Goal: Task Accomplishment & Management: Complete application form

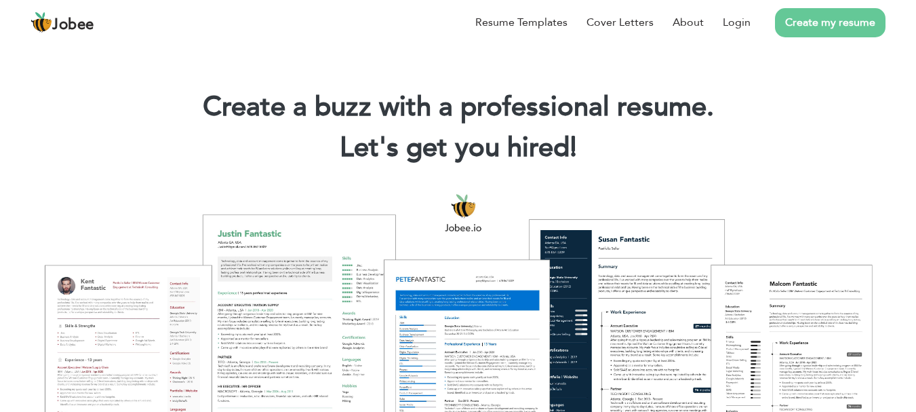
click at [836, 22] on link "Create my resume" at bounding box center [830, 22] width 111 height 29
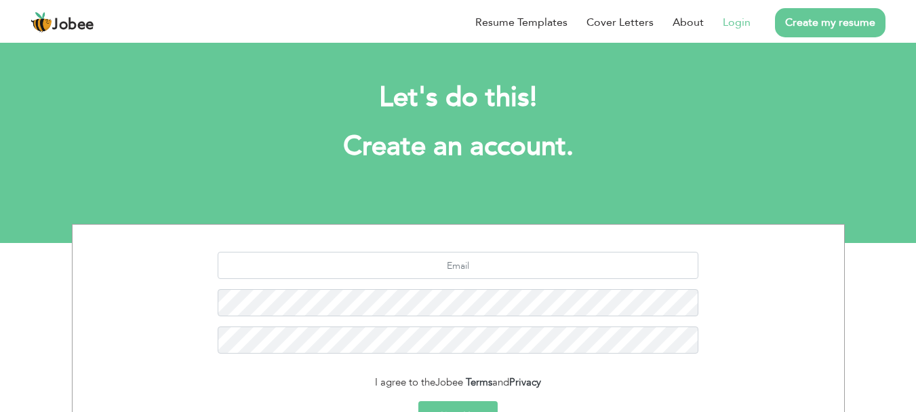
click at [733, 23] on link "Login" at bounding box center [737, 22] width 28 height 16
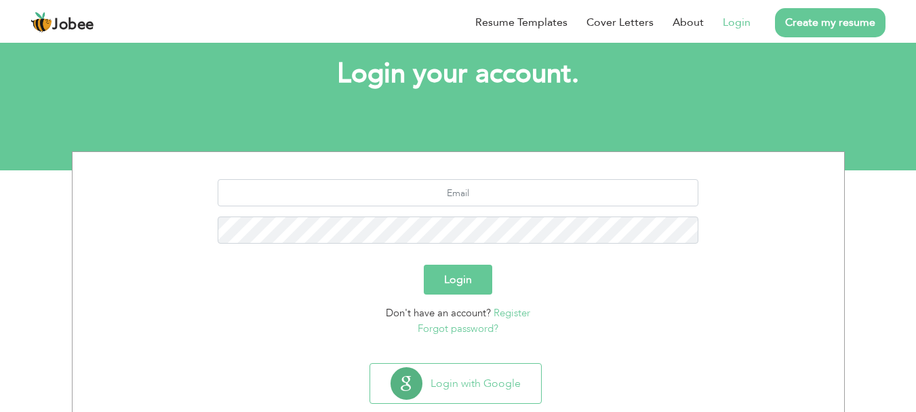
scroll to position [103, 0]
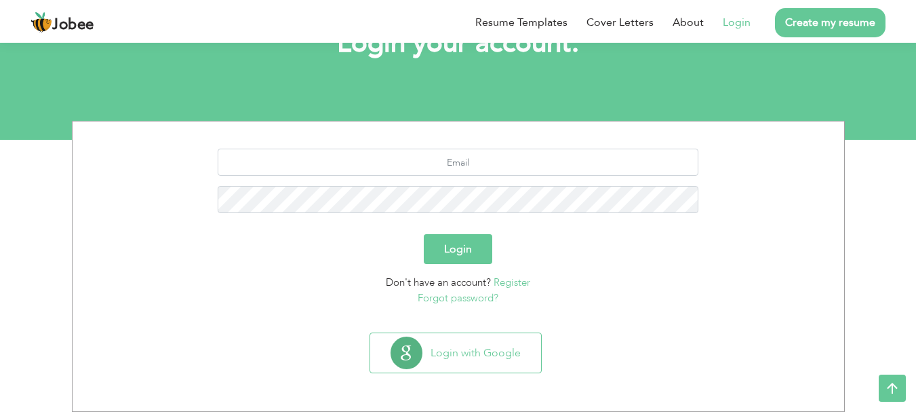
click at [521, 279] on link "Register" at bounding box center [512, 282] width 37 height 14
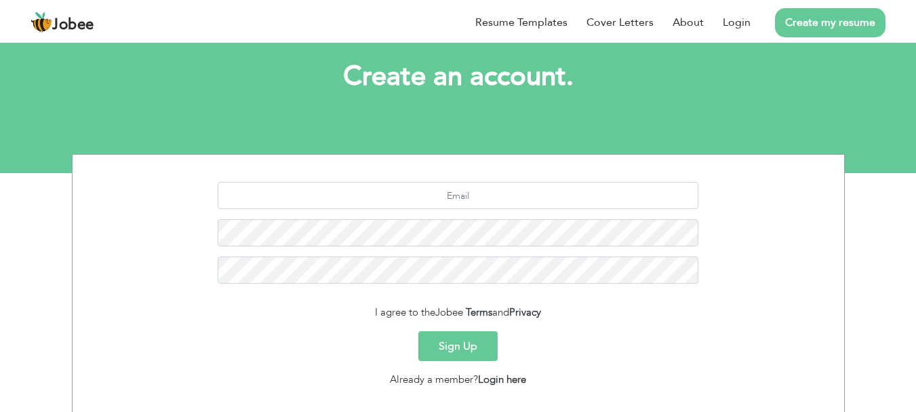
scroll to position [136, 0]
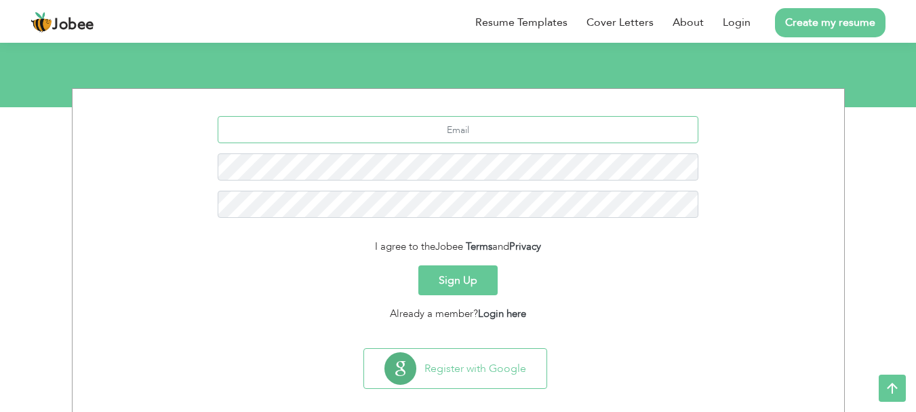
click at [463, 128] on input "text" at bounding box center [458, 129] width 481 height 27
type input "aliraza03197802332@gmail.com"
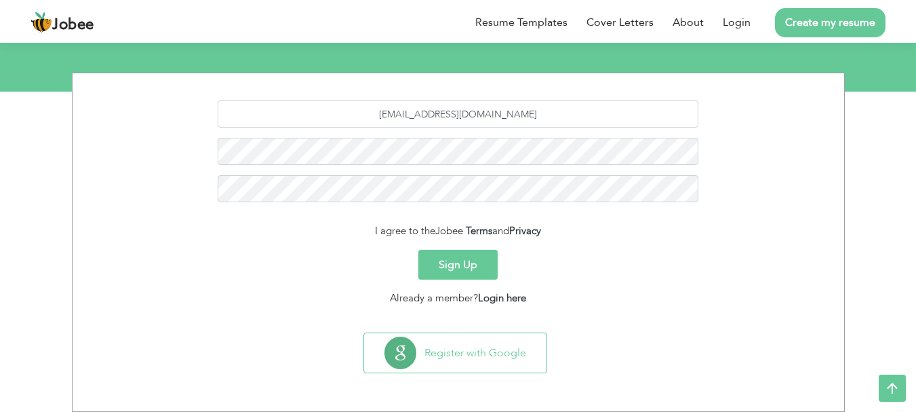
click at [461, 265] on button "Sign Up" at bounding box center [457, 265] width 79 height 30
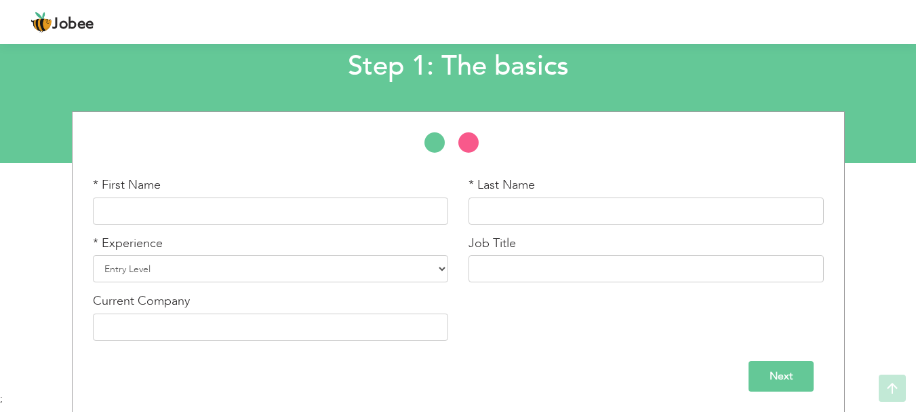
scroll to position [81, 0]
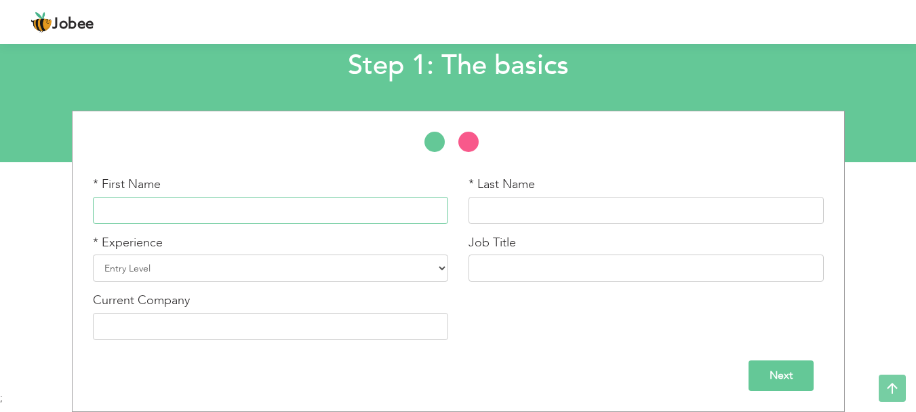
click at [229, 201] on input "text" at bounding box center [270, 210] width 355 height 27
click at [222, 213] on input "[PERSON_NAME]" at bounding box center [270, 210] width 355 height 27
type input "[PERSON_NAME]"
click at [528, 210] on input "text" at bounding box center [646, 210] width 355 height 27
type input "Raza"
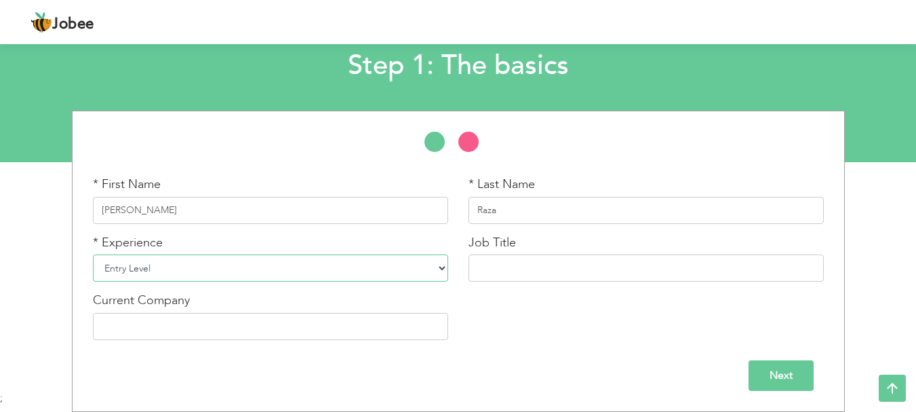
click at [273, 270] on select "Entry Level Less than 1 Year 1 Year 2 Years 3 Years 4 Years 5 Years 6 Years 7 Y…" at bounding box center [270, 267] width 355 height 27
click at [215, 269] on select "Entry Level Less than 1 Year 1 Year 2 Years 3 Years 4 Years 5 Years 6 Years 7 Y…" at bounding box center [270, 267] width 355 height 27
select select "10"
click at [93, 254] on select "Entry Level Less than 1 Year 1 Year 2 Years 3 Years 4 Years 5 Years 6 Years 7 Y…" at bounding box center [270, 267] width 355 height 27
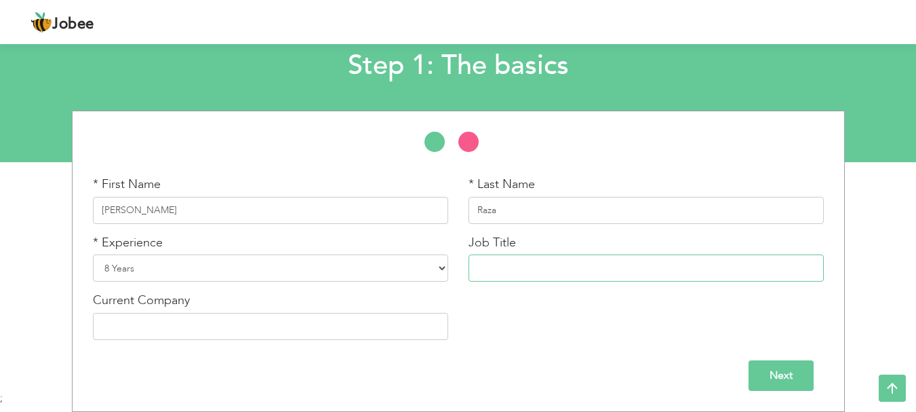
click at [507, 271] on input "text" at bounding box center [646, 267] width 355 height 27
click at [509, 267] on input "text" at bounding box center [646, 267] width 355 height 27
click at [218, 330] on input "text" at bounding box center [270, 326] width 355 height 27
type input "Paklink Shipping Services"
click at [515, 277] on input "text" at bounding box center [646, 267] width 355 height 27
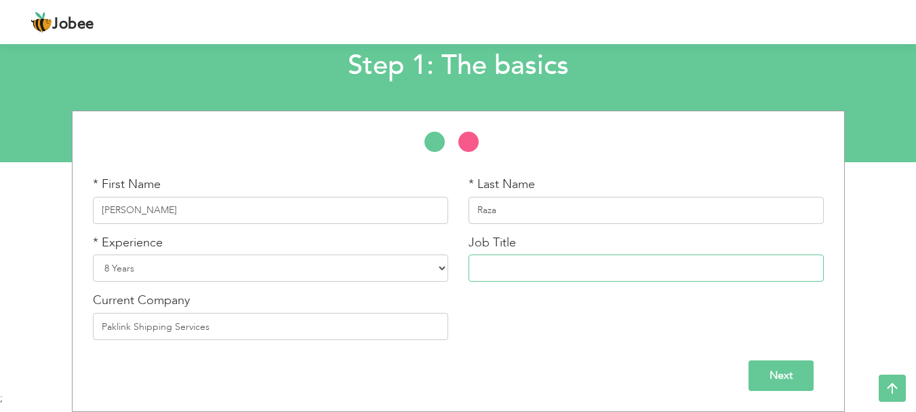
click at [509, 265] on input "text" at bounding box center [646, 267] width 355 height 27
type input "Documentation Officer"
click at [515, 333] on div "* First Name Ali * Last Name Raza * Experience Entry Level Less than 1 Year 1 Y…" at bounding box center [458, 263] width 751 height 174
click at [785, 376] on input "Next" at bounding box center [781, 375] width 65 height 31
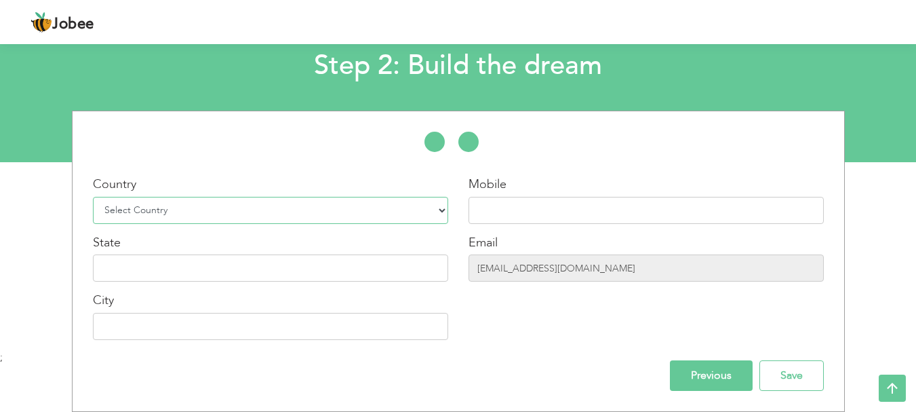
click at [224, 210] on select "Select Country Afghanistan Albania Algeria American Samoa Andorra Angola Anguil…" at bounding box center [270, 210] width 355 height 27
select select "166"
click at [93, 197] on select "Select Country Afghanistan Albania Algeria American Samoa Andorra Angola Anguil…" at bounding box center [270, 210] width 355 height 27
click at [497, 216] on input "text" at bounding box center [646, 210] width 355 height 27
type input "03358225962"
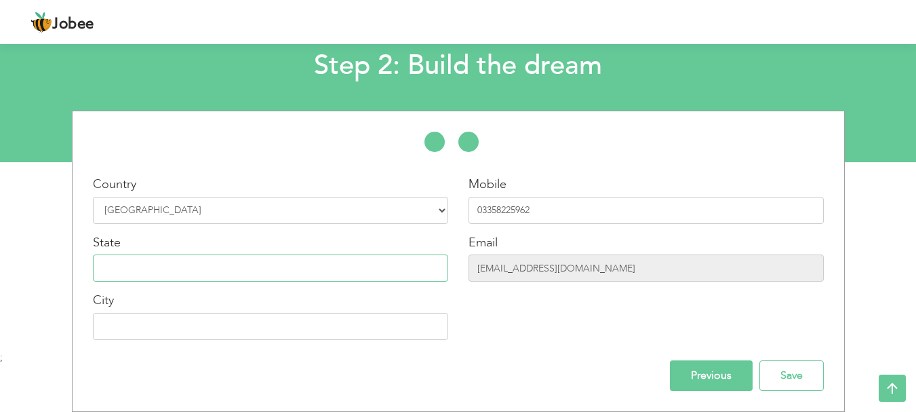
click at [342, 271] on input "text" at bounding box center [270, 267] width 355 height 27
click at [231, 266] on input "text" at bounding box center [270, 267] width 355 height 27
click at [196, 271] on input "text" at bounding box center [270, 267] width 355 height 27
click at [191, 330] on input "text" at bounding box center [270, 326] width 355 height 27
click at [106, 327] on input "karachi" at bounding box center [270, 326] width 355 height 27
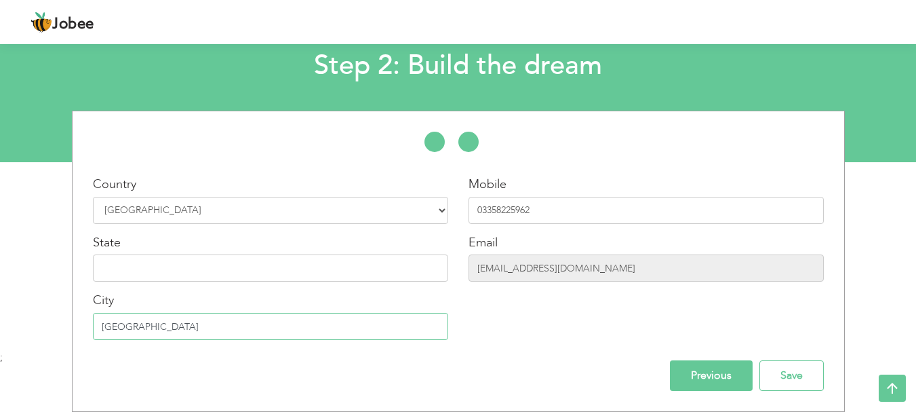
type input "[GEOGRAPHIC_DATA]"
click at [156, 272] on input "text" at bounding box center [270, 267] width 355 height 27
type input "Sindh"
click at [530, 321] on div "Mobile 03358225962 Email aliraza03197802332@gmail.com" at bounding box center [646, 263] width 376 height 174
click at [559, 321] on div "Mobile 03358225962 Email aliraza03197802332@gmail.com" at bounding box center [646, 263] width 376 height 174
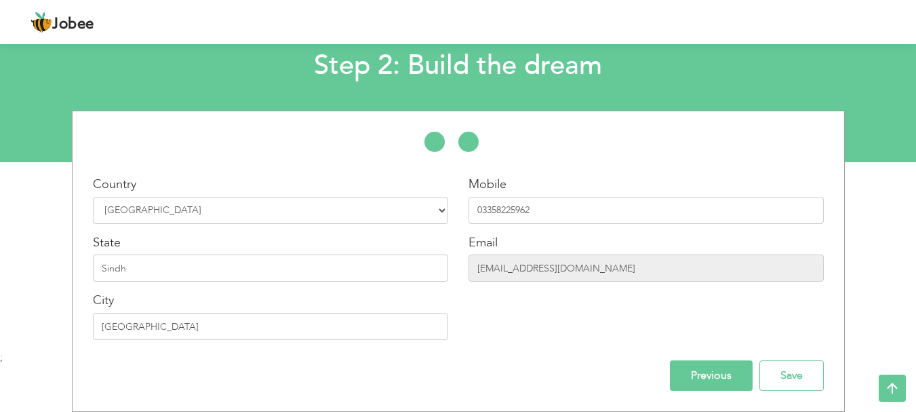
click at [565, 305] on div "Mobile 03358225962 Email aliraza03197802332@gmail.com" at bounding box center [646, 263] width 376 height 174
click at [566, 304] on div "Mobile 03358225962 Email aliraza03197802332@gmail.com" at bounding box center [646, 263] width 376 height 174
click at [800, 374] on input "Save" at bounding box center [791, 375] width 64 height 31
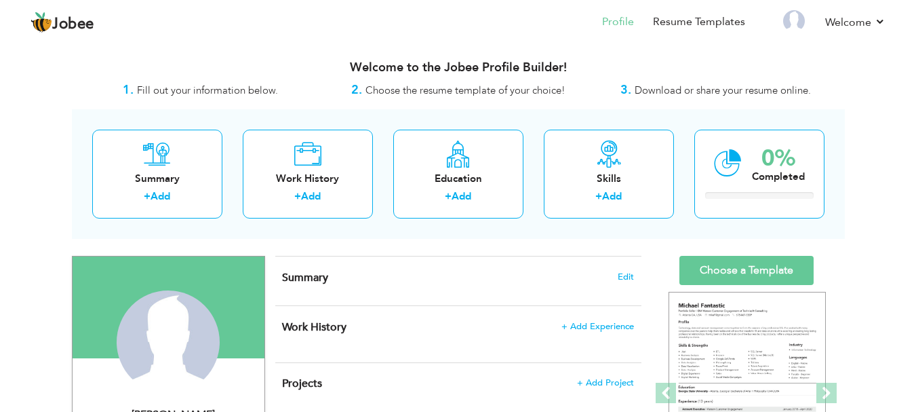
click at [888, 21] on div "Jobee Profile Resume Templates Resume Templates Cover Letters About My Resume W…" at bounding box center [457, 23] width 875 height 37
click at [877, 20] on link "Welcome" at bounding box center [855, 22] width 60 height 16
click at [886, 20] on div "Jobee Profile Resume Templates Resume Templates Cover Letters About My Resume W…" at bounding box center [457, 23] width 875 height 37
